Goal: Information Seeking & Learning: Learn about a topic

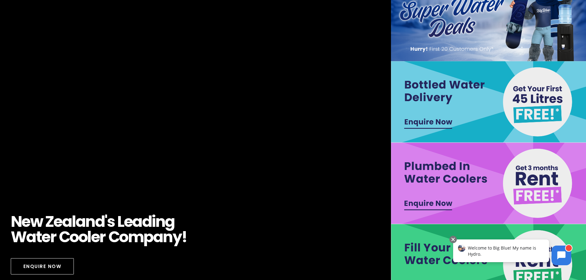
scroll to position [123, 0]
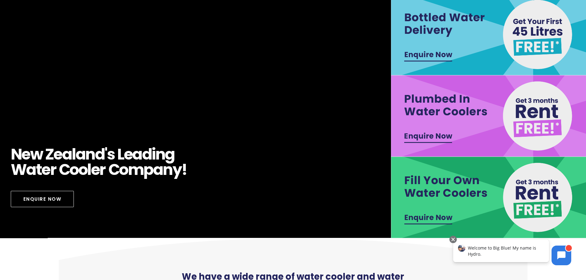
click at [524, 39] on img at bounding box center [489, 35] width 196 height 82
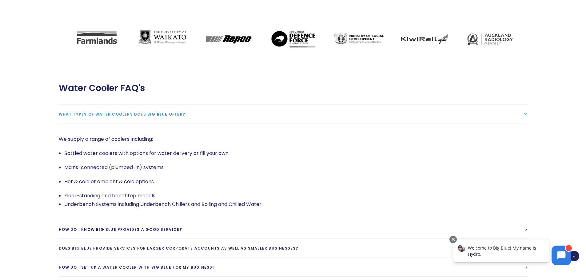
scroll to position [1276, 0]
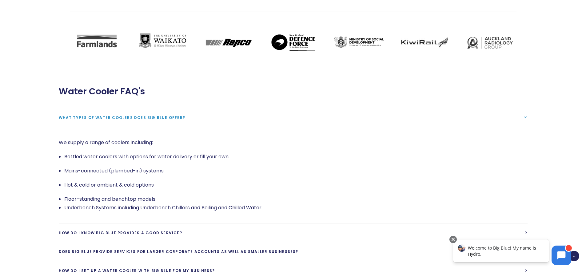
click at [119, 115] on span "What types of water coolers does Big Blue offer?" at bounding box center [122, 117] width 127 height 5
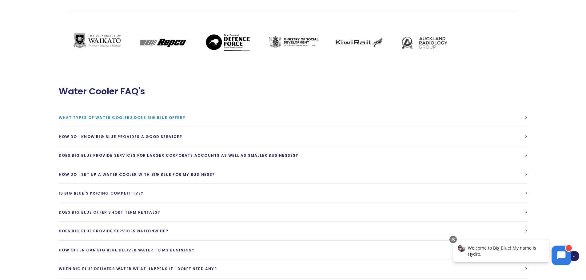
click at [119, 115] on span "What types of water coolers does Big Blue offer?" at bounding box center [122, 117] width 127 height 5
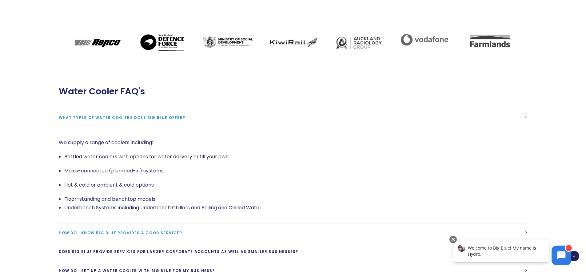
click at [110, 231] on span "How do I know Big Blue provides a good service?" at bounding box center [120, 233] width 123 height 5
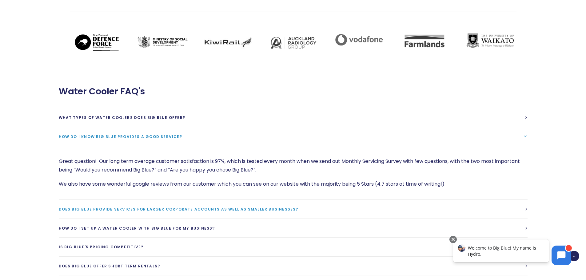
click at [119, 207] on span "Does Big Blue provide services for larger corporate accounts as well as smaller…" at bounding box center [179, 209] width 240 height 5
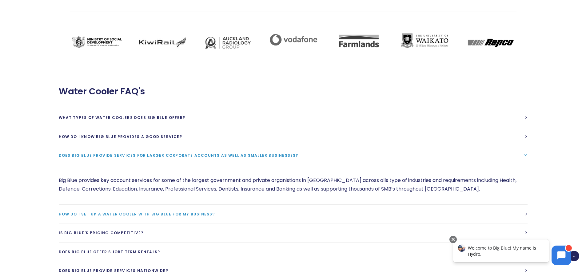
click at [115, 212] on span "How do I set up a water cooler with Big Blue for my business?" at bounding box center [137, 214] width 156 height 5
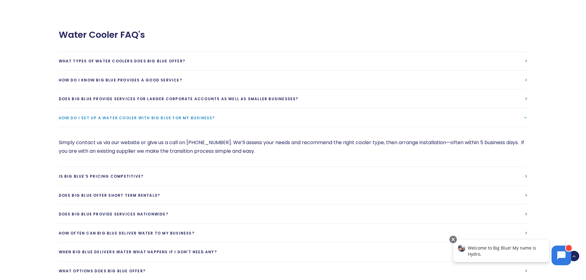
scroll to position [1338, 0]
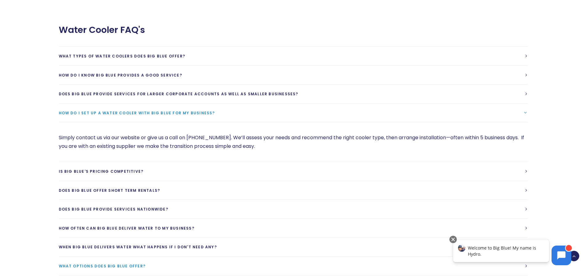
click at [95, 264] on span "What options does Big Blue Offer?" at bounding box center [102, 266] width 87 height 5
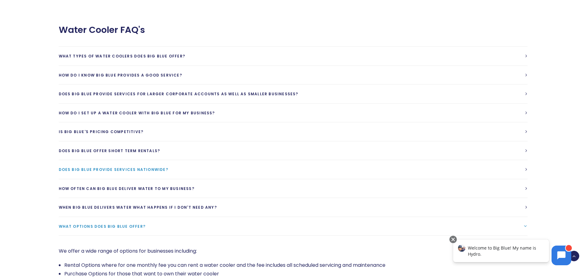
click at [97, 167] on span "Does Big Blue provide services Nationwide?" at bounding box center [114, 169] width 110 height 5
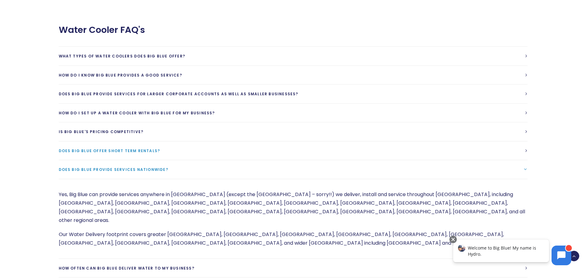
click at [92, 148] on span "Does Big Blue offer short term rentals?" at bounding box center [110, 150] width 102 height 5
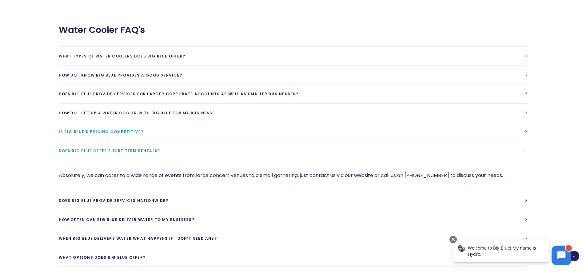
click at [94, 129] on span "Is Big Blue's Pricing competitive?" at bounding box center [101, 131] width 85 height 5
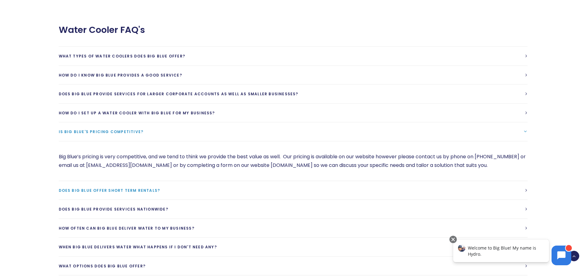
click at [95, 188] on span "Does Big Blue offer short term rentals?" at bounding box center [110, 190] width 102 height 5
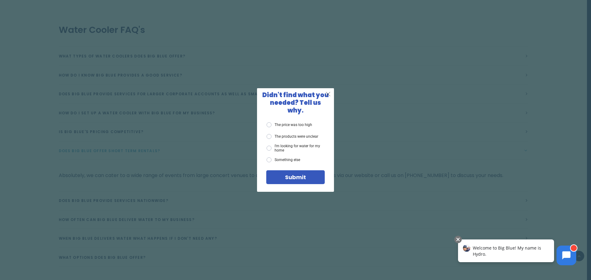
click at [329, 97] on span "X" at bounding box center [328, 94] width 6 height 8
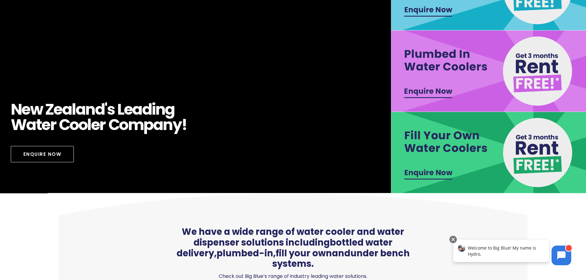
scroll to position [0, 0]
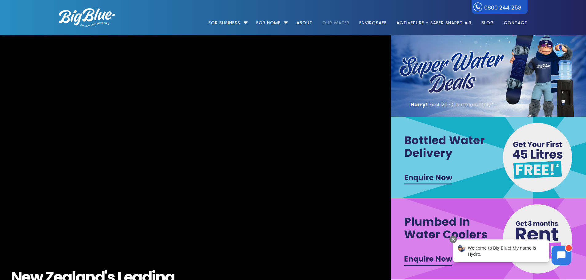
click at [331, 21] on link "Our Water" at bounding box center [336, 20] width 36 height 40
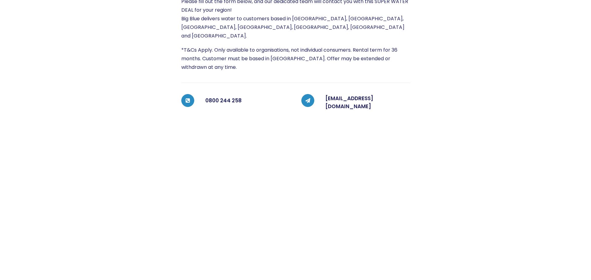
scroll to position [123, 0]
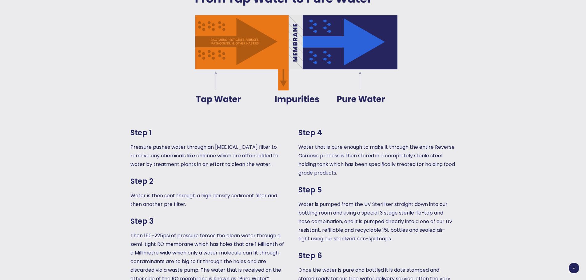
scroll to position [523, 0]
